Goal: Task Accomplishment & Management: Use online tool/utility

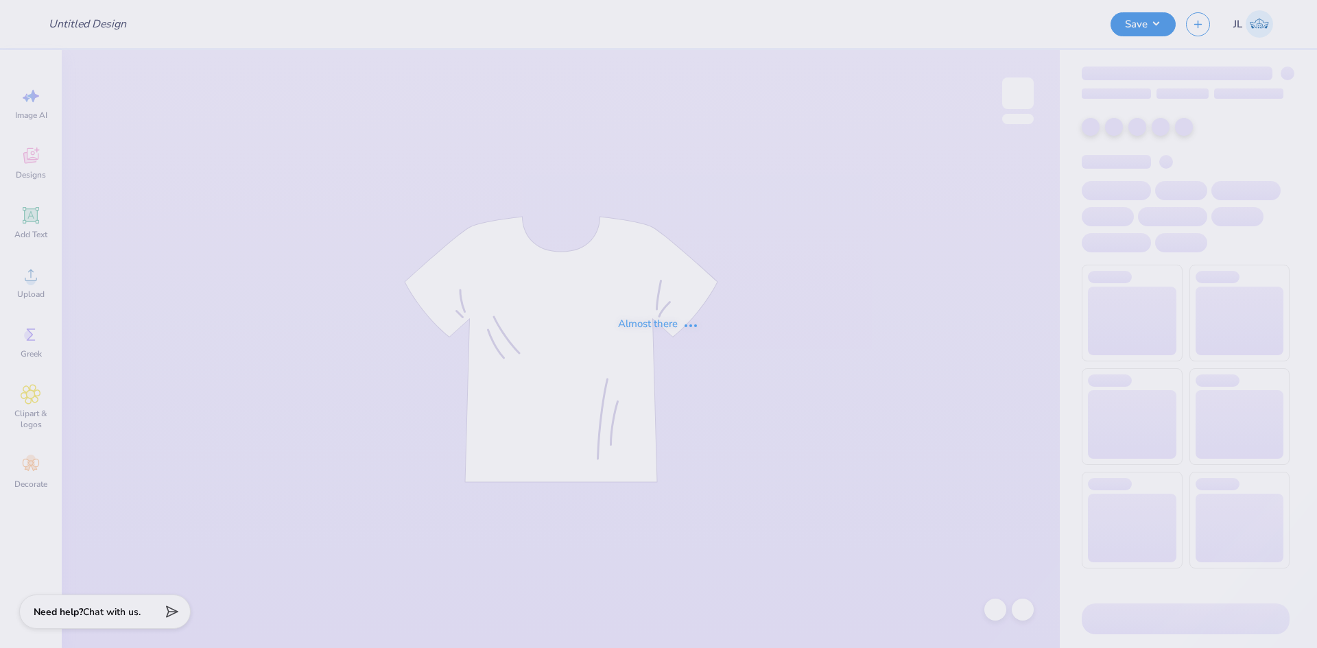
type input "TriSigma Retreat Sweatshirt"
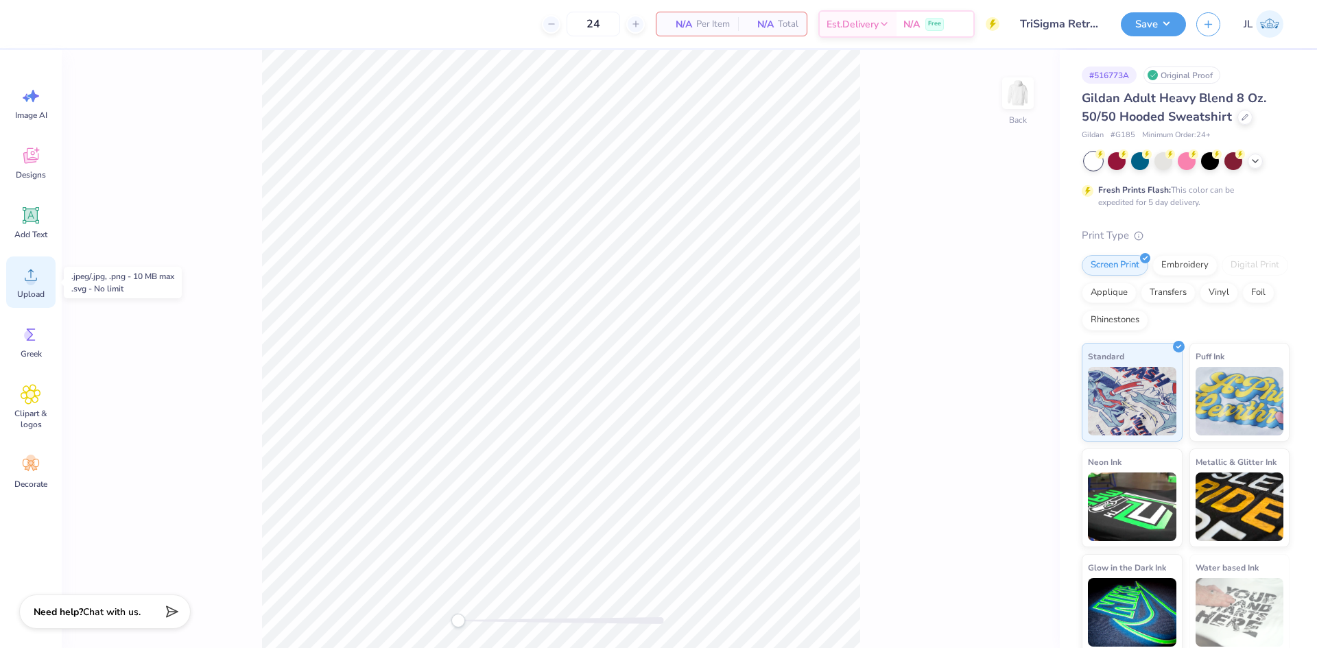
click at [27, 282] on circle at bounding box center [31, 281] width 10 height 10
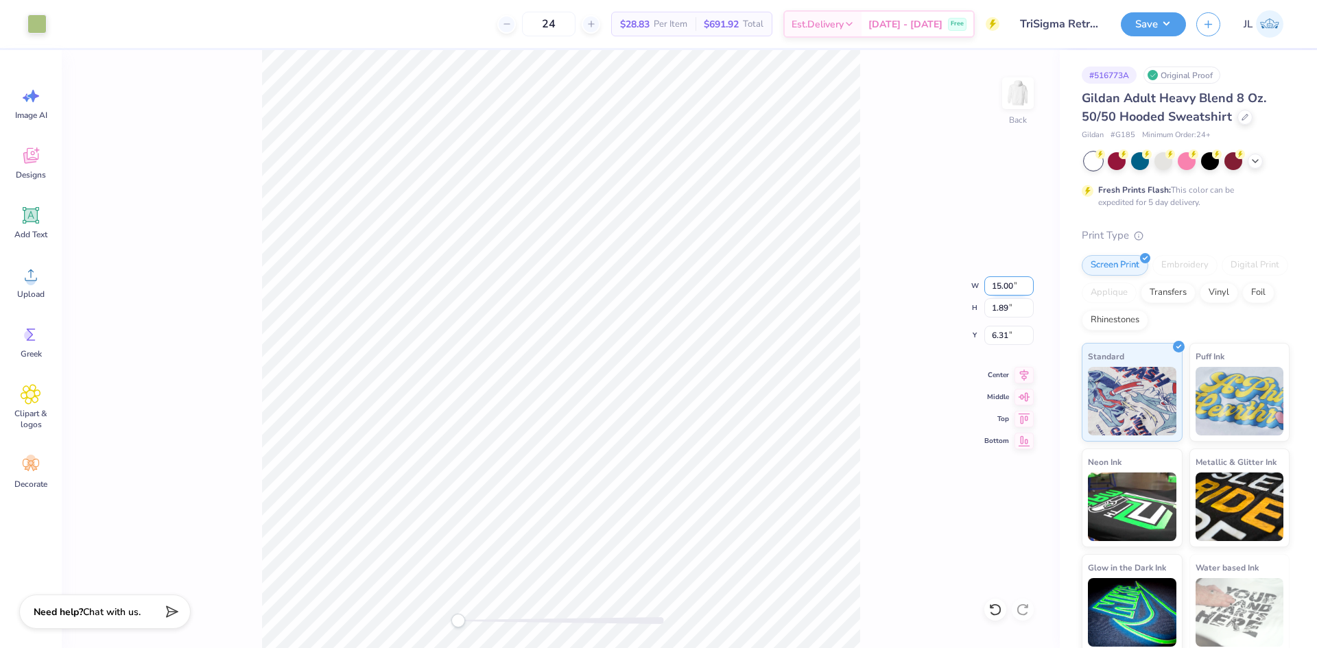
click at [1001, 289] on input "15.00" at bounding box center [1008, 285] width 49 height 19
type input "12"
click at [1017, 98] on img at bounding box center [1017, 93] width 55 height 55
click at [36, 292] on span "Upload" at bounding box center [30, 294] width 27 height 11
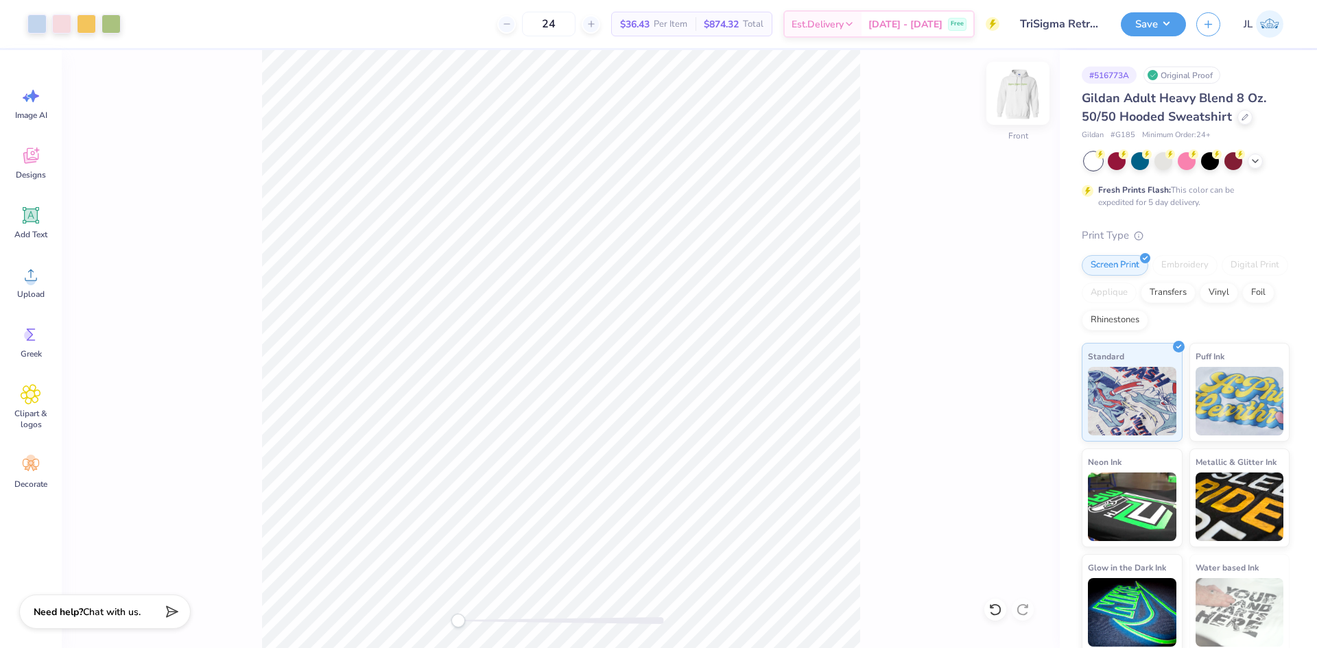
click at [1025, 96] on img at bounding box center [1017, 93] width 55 height 55
click at [428, 48] on div "Art colors 24 $40.84 Per Item $980.16 Total Est. Delivery Sep 21 - 24 Free Desi…" at bounding box center [658, 324] width 1317 height 648
click at [1014, 97] on img at bounding box center [1017, 93] width 55 height 55
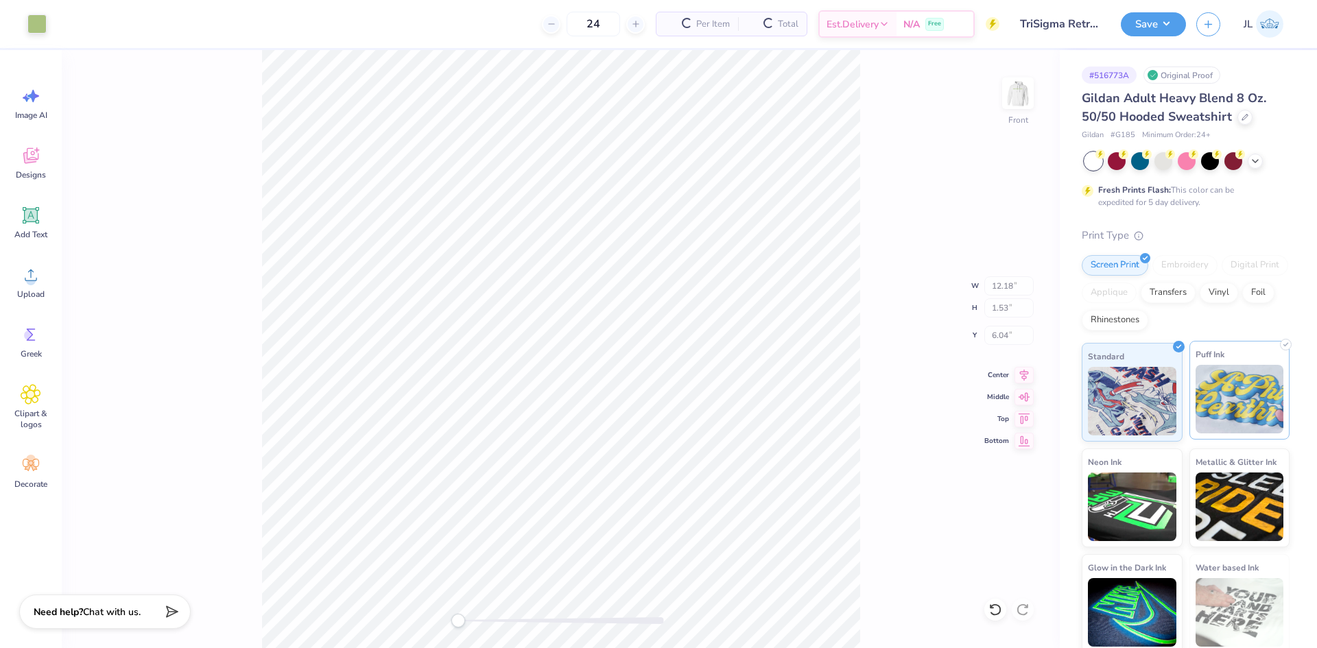
type input "12.18"
type input "1.53"
type input "6.04"
type input "10.00"
type input "14.93"
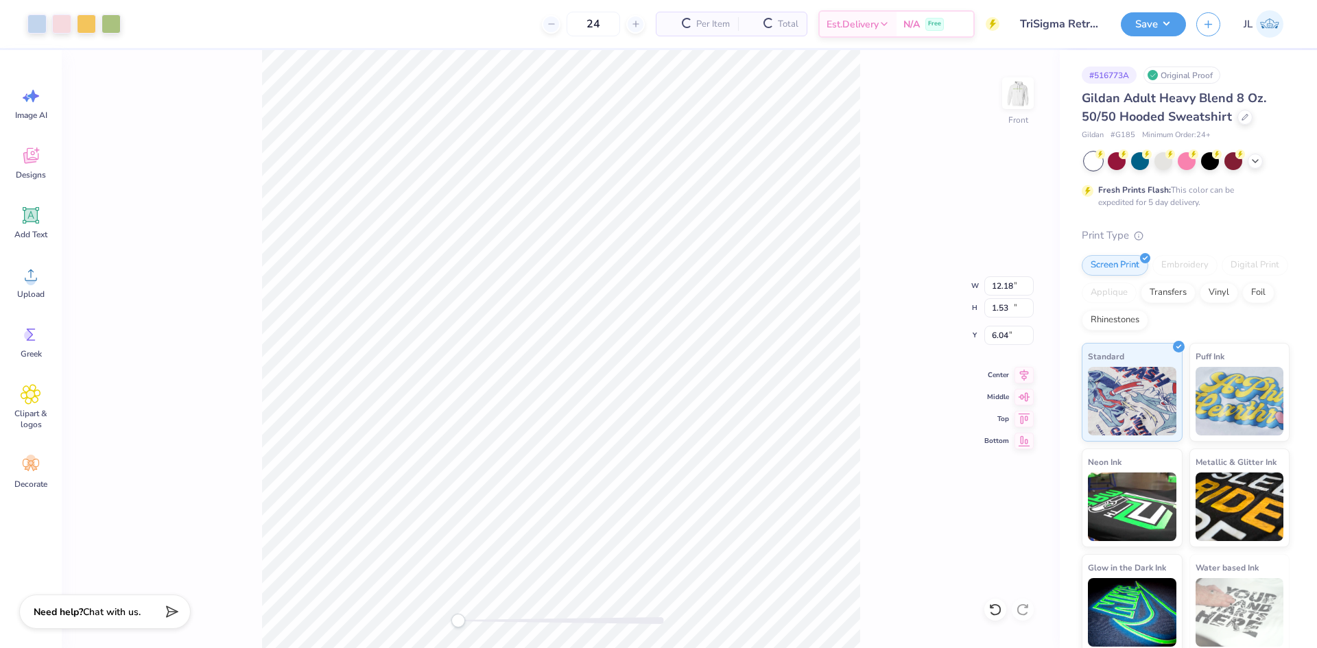
type input "6.00"
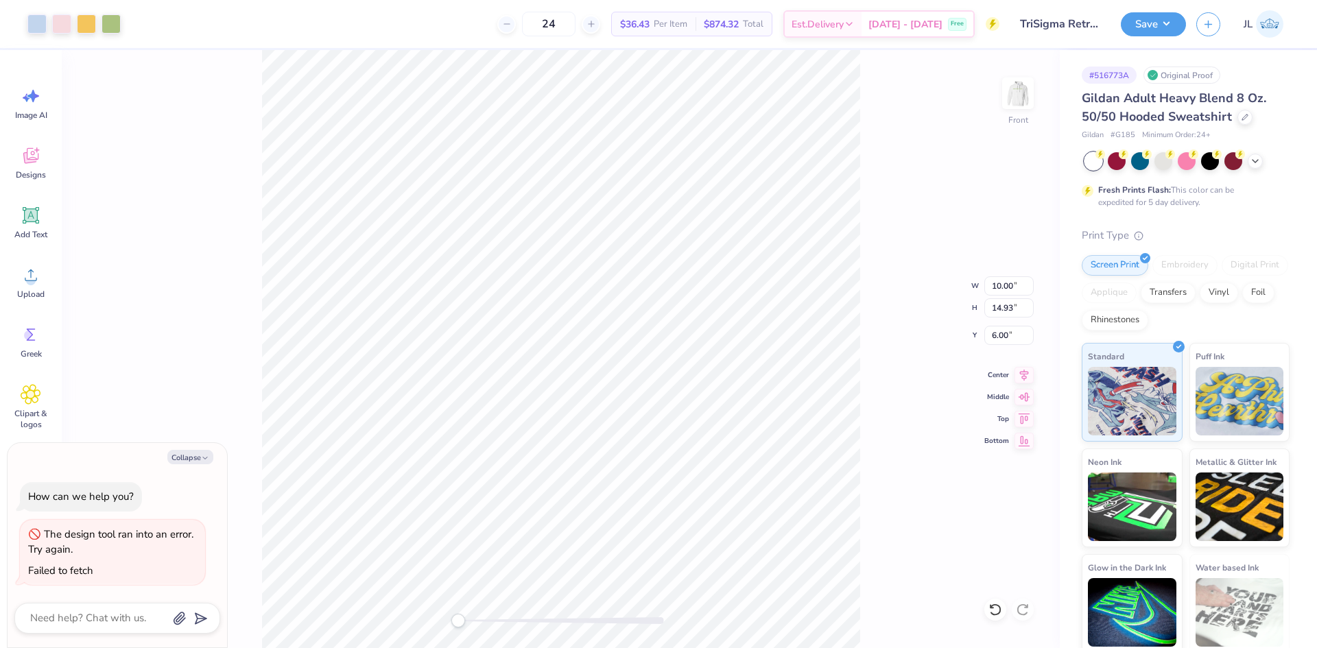
type textarea "x"
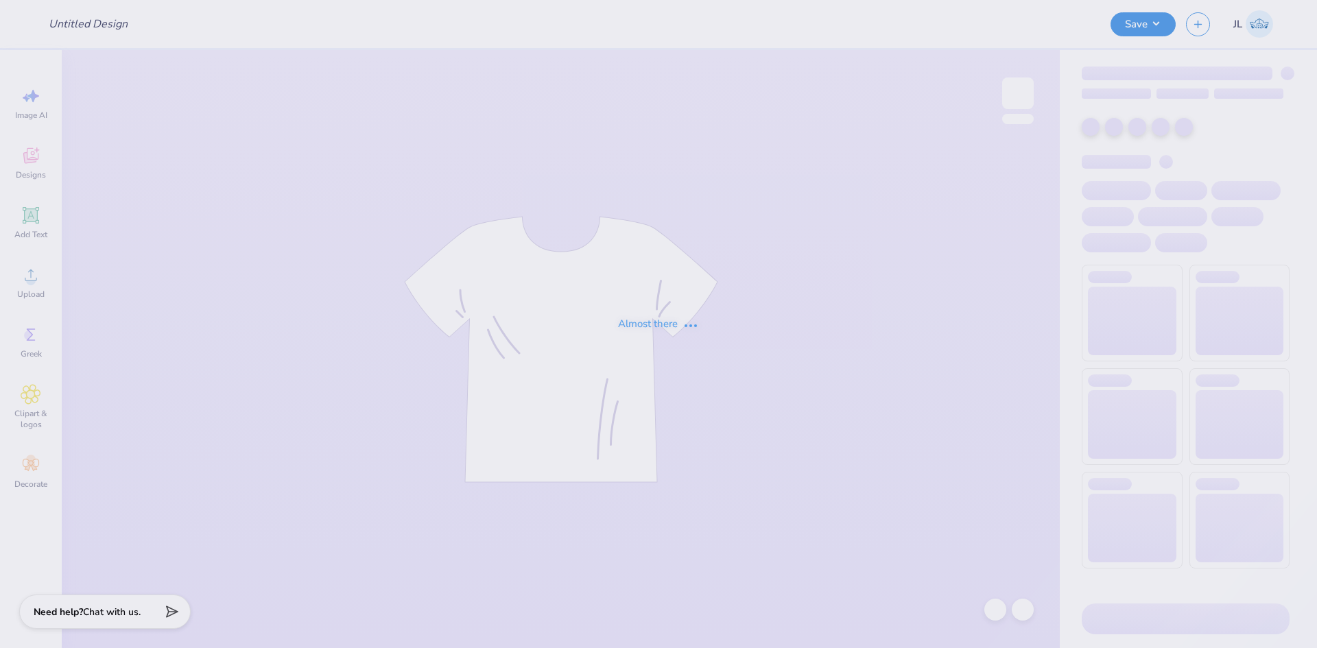
type input "Women's Pickleball T-shirt"
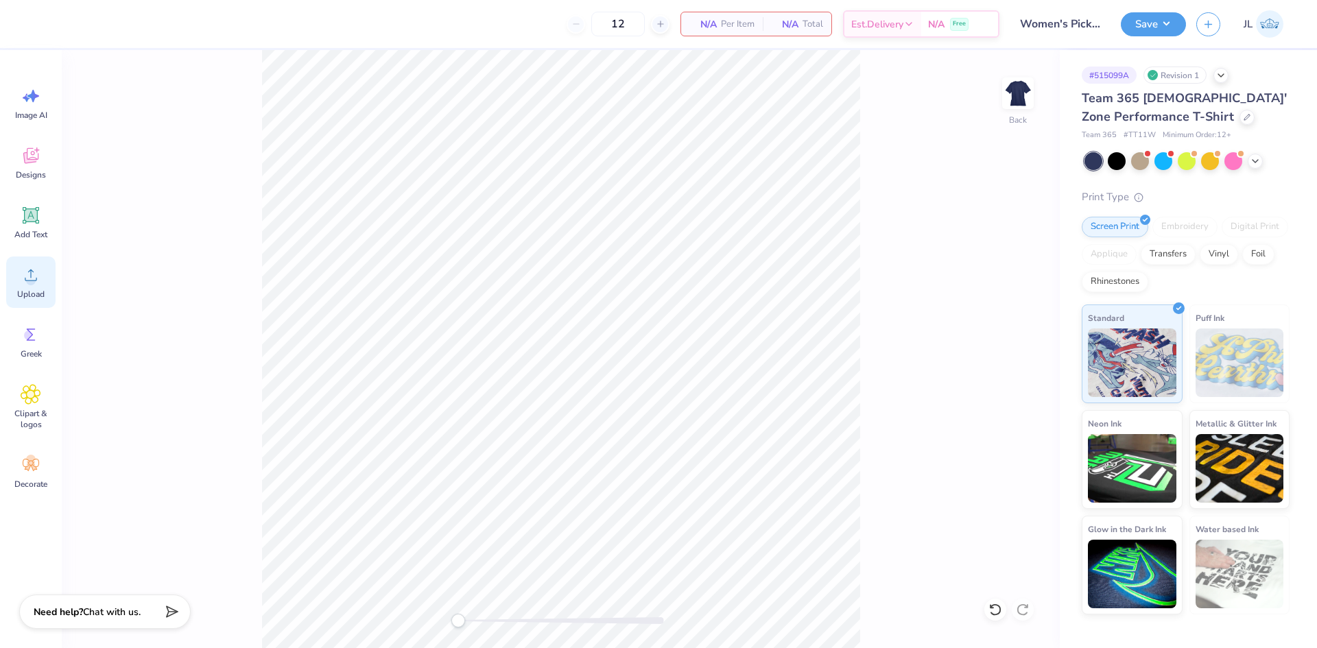
click at [29, 273] on icon at bounding box center [31, 275] width 21 height 21
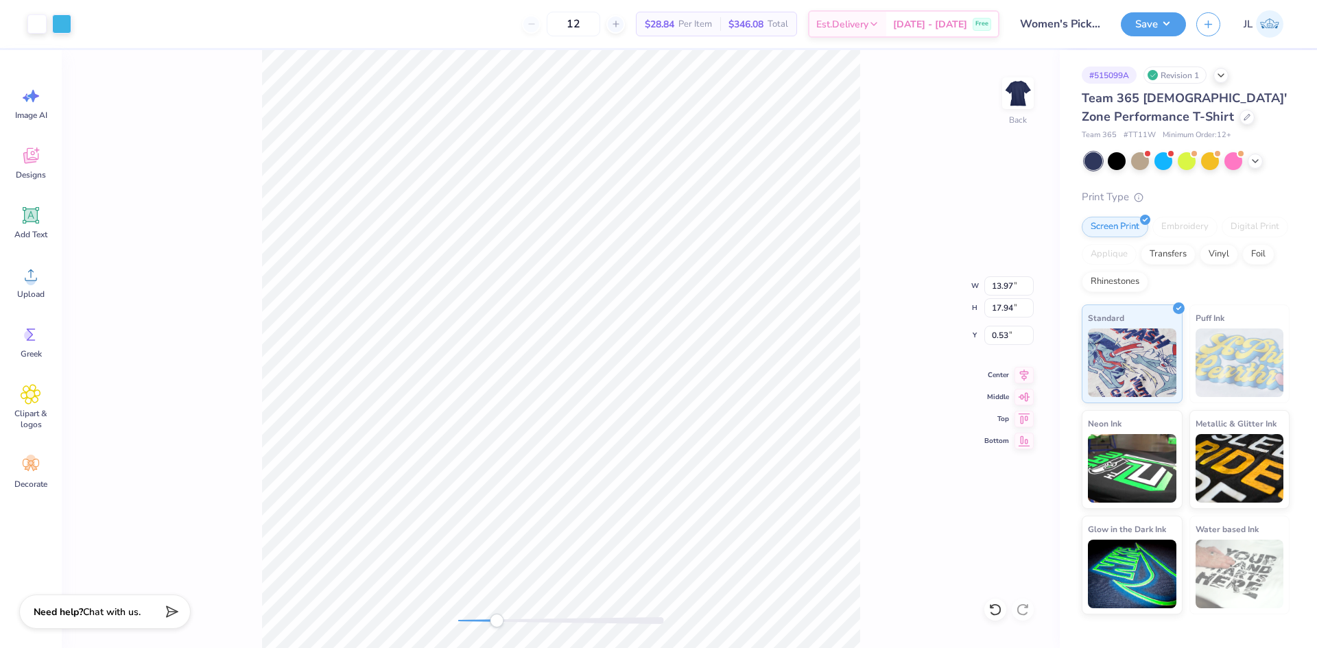
drag, startPoint x: 462, startPoint y: 620, endPoint x: 497, endPoint y: 614, distance: 35.5
click at [497, 614] on div "Accessibility label" at bounding box center [497, 621] width 14 height 14
click at [404, 615] on div "Back W 13.97 13.97 " H 17.94 17.94 " Y 0.53 0.53 " Center Middle Top Bottom" at bounding box center [561, 349] width 998 height 598
click at [1140, 19] on button "Save" at bounding box center [1153, 22] width 65 height 24
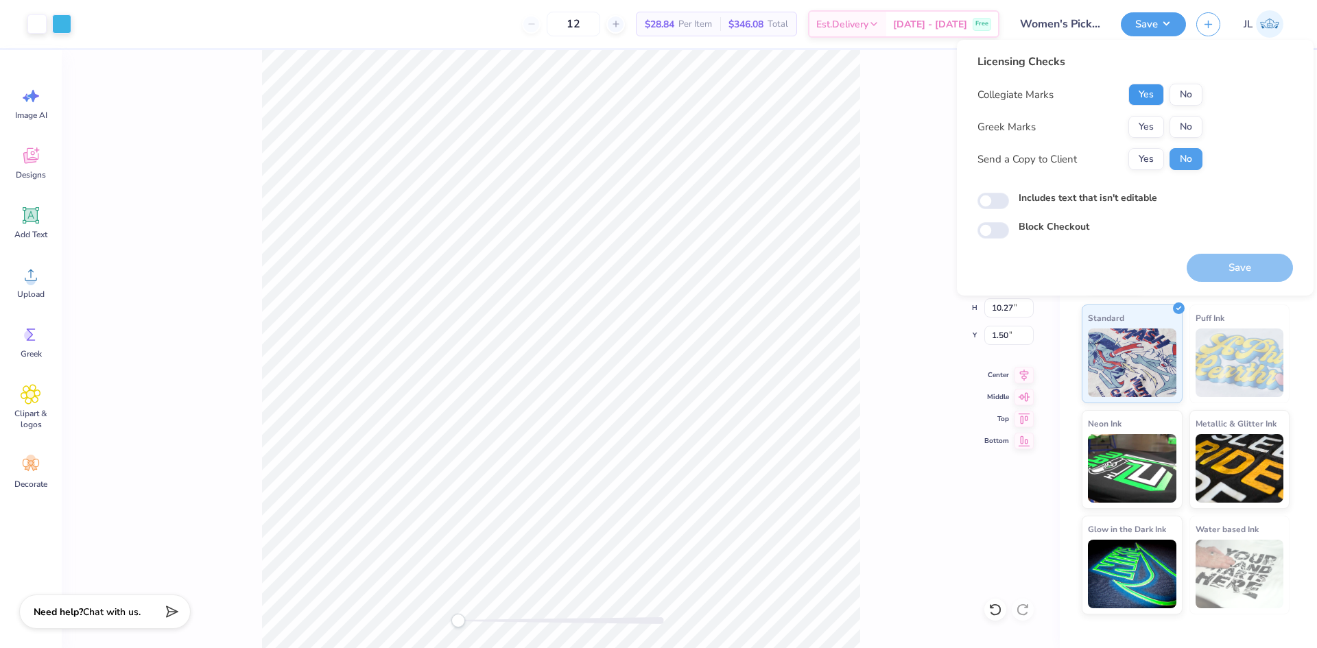
click at [1146, 93] on button "Yes" at bounding box center [1146, 95] width 36 height 22
click at [1178, 121] on button "No" at bounding box center [1185, 127] width 33 height 22
click at [1138, 156] on button "Yes" at bounding box center [1146, 159] width 36 height 22
click at [1239, 269] on button "Save" at bounding box center [1239, 268] width 106 height 28
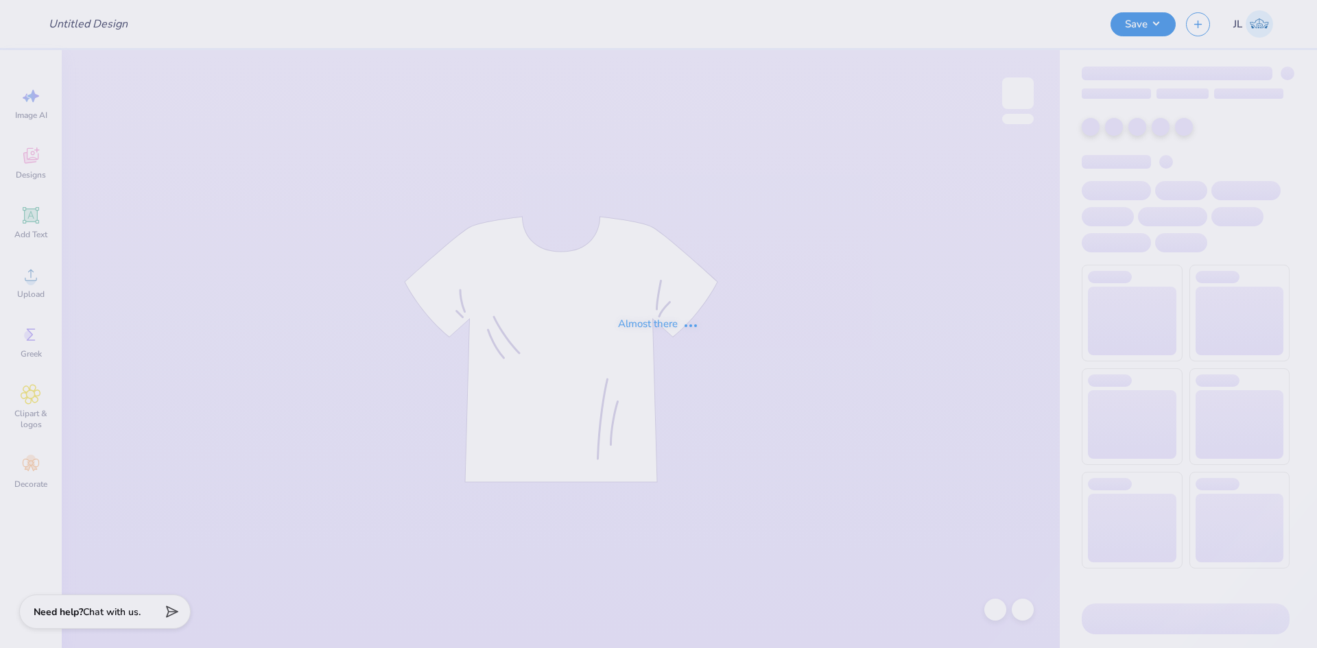
type input "Simple Lettering"
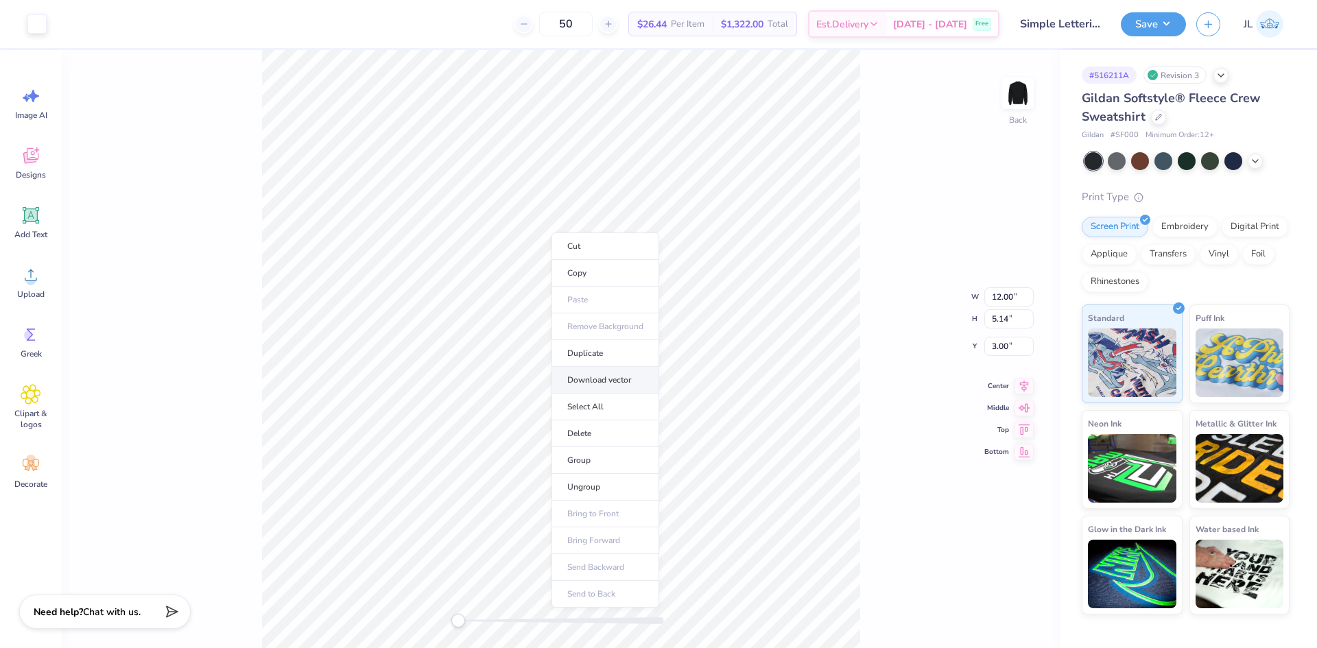
click at [615, 378] on li "Download vector" at bounding box center [605, 380] width 108 height 27
drag, startPoint x: 460, startPoint y: 620, endPoint x: 483, endPoint y: 614, distance: 24.1
click at [483, 615] on div "Accessibility label" at bounding box center [483, 621] width 14 height 14
click at [414, 614] on div "Back" at bounding box center [561, 349] width 998 height 598
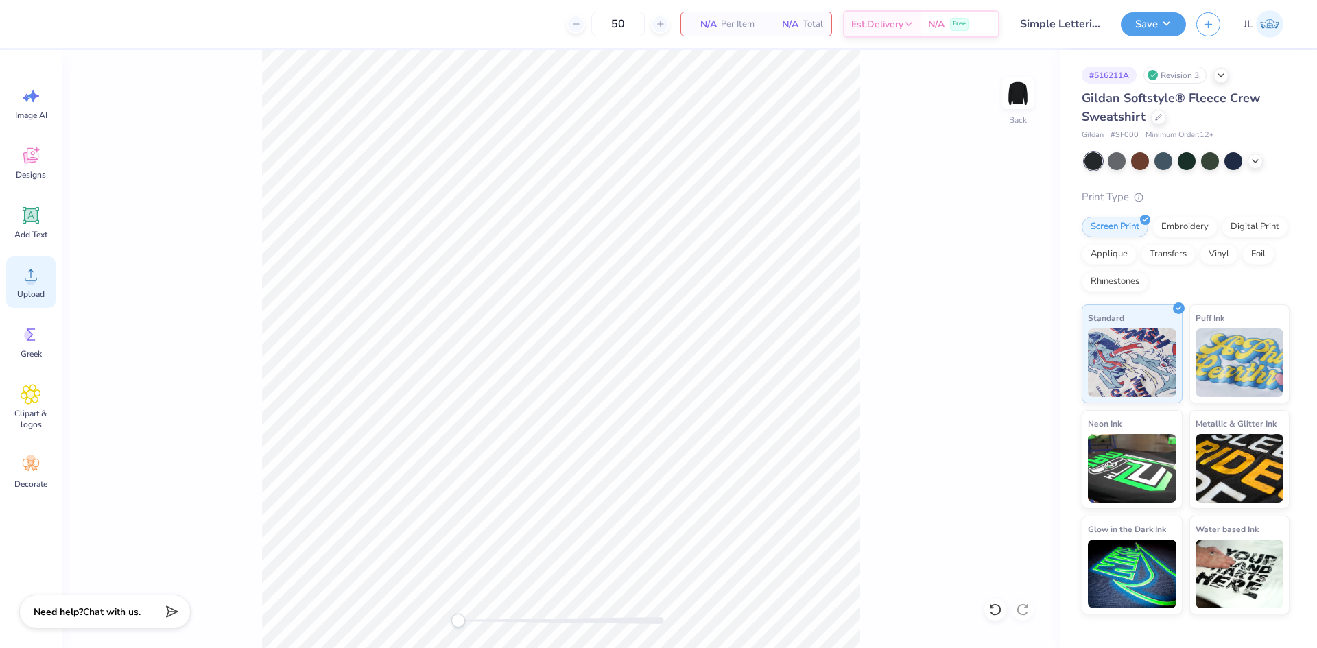
click at [34, 266] on icon at bounding box center [31, 275] width 21 height 21
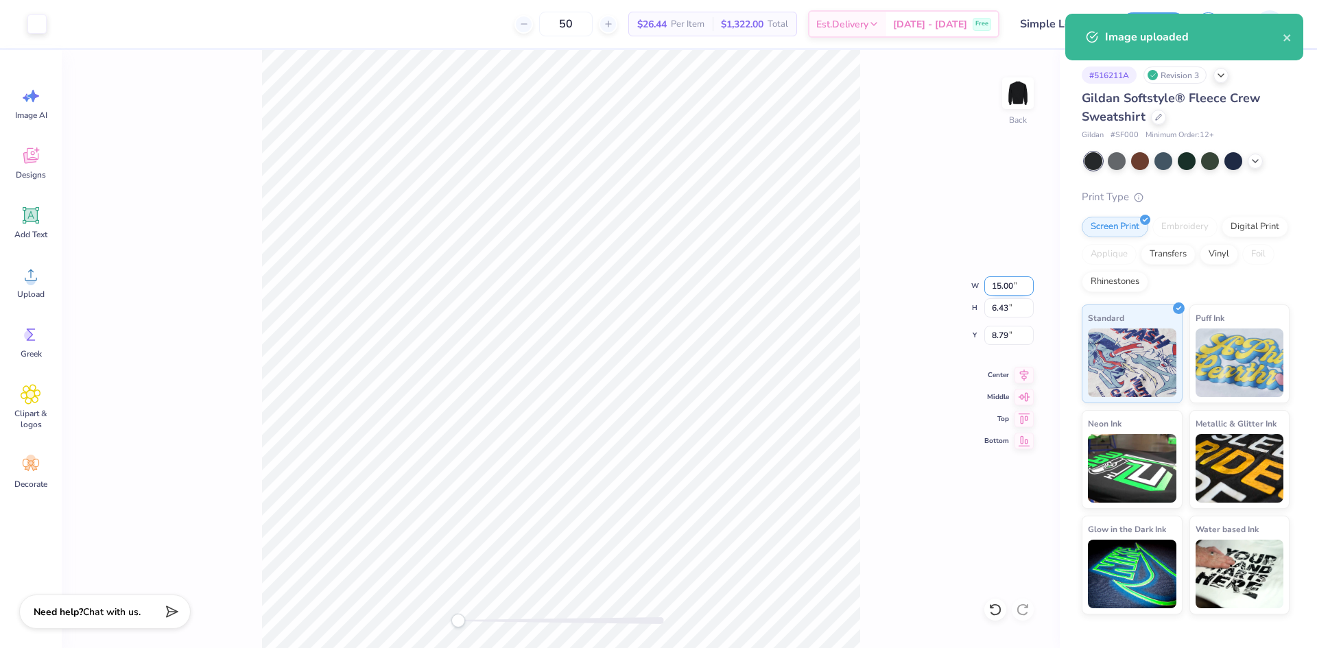
click at [1002, 287] on input "15.00" at bounding box center [1008, 285] width 49 height 19
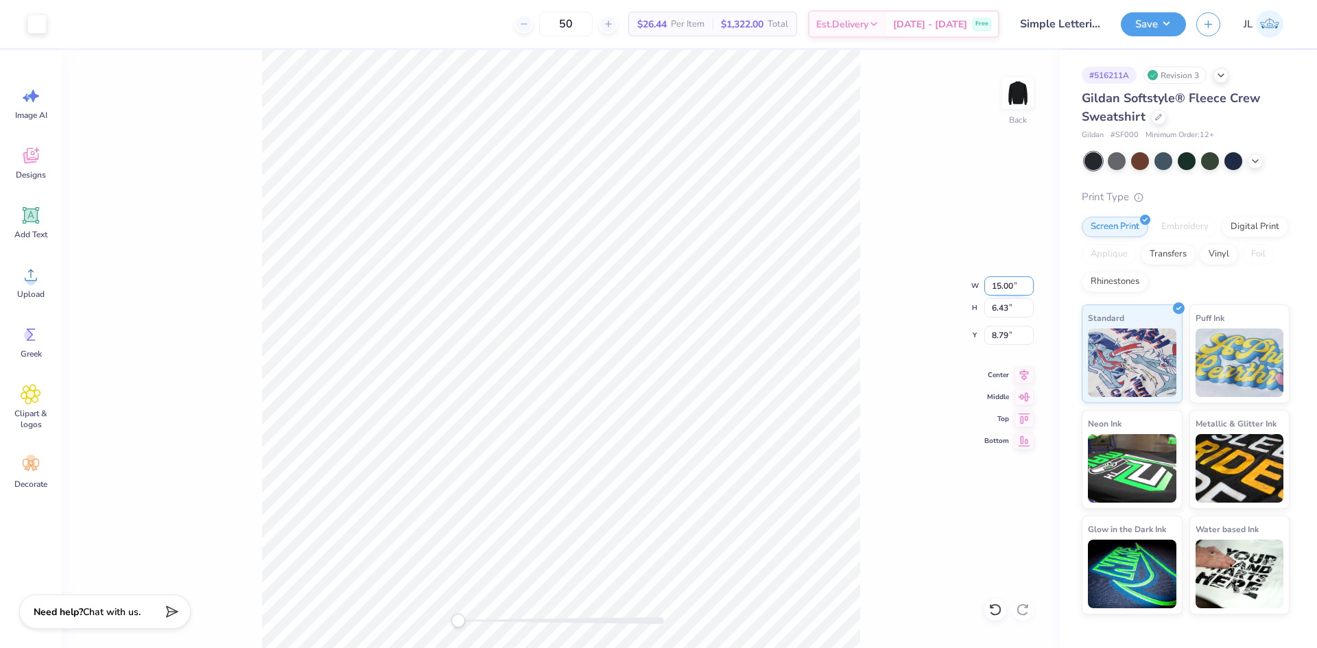
click at [1002, 287] on input "15.00" at bounding box center [1008, 285] width 49 height 19
type input "12"
click at [454, 609] on div "Back" at bounding box center [561, 349] width 998 height 598
